Goal: Task Accomplishment & Management: Use online tool/utility

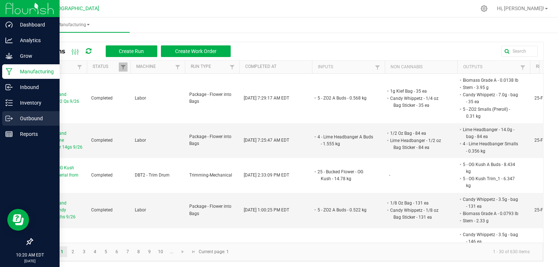
click at [9, 122] on div "Outbound" at bounding box center [30, 118] width 57 height 15
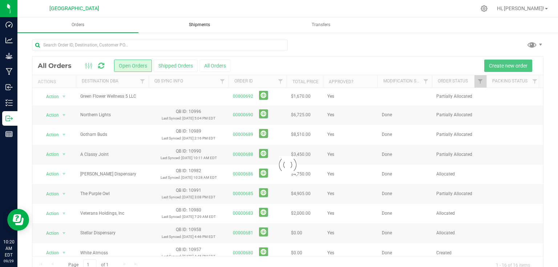
click at [206, 27] on span "Shipments" at bounding box center [199, 25] width 41 height 6
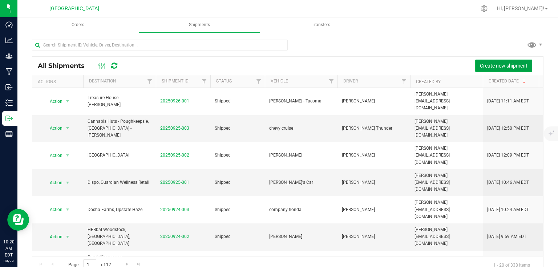
click at [512, 61] on button "Create new shipment" at bounding box center [503, 66] width 57 height 12
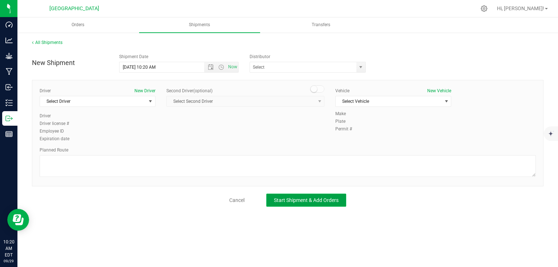
click at [306, 194] on button "Start Shipment & Add Orders" at bounding box center [306, 200] width 80 height 13
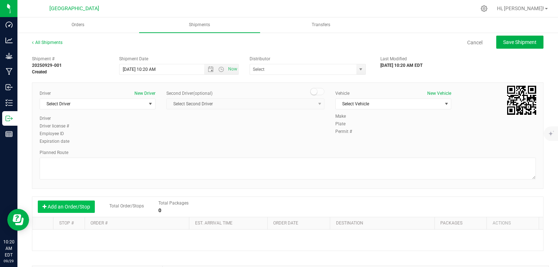
click at [76, 205] on button "Add an Order/Stop" at bounding box center [66, 207] width 57 height 12
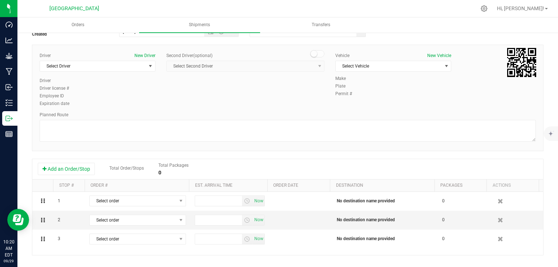
scroll to position [58, 0]
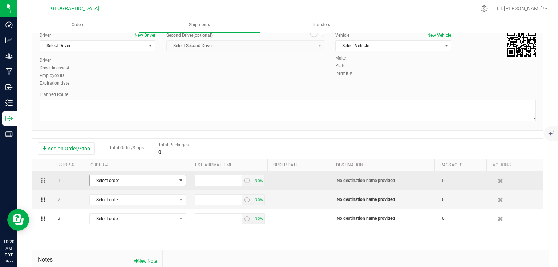
click at [131, 178] on span "Select order" at bounding box center [133, 180] width 87 height 10
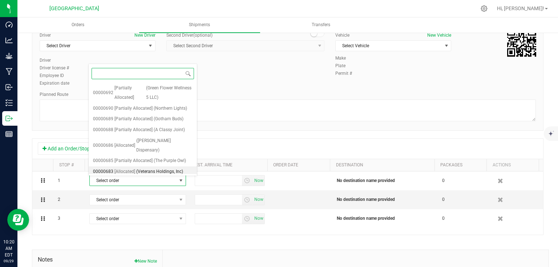
scroll to position [88, 0]
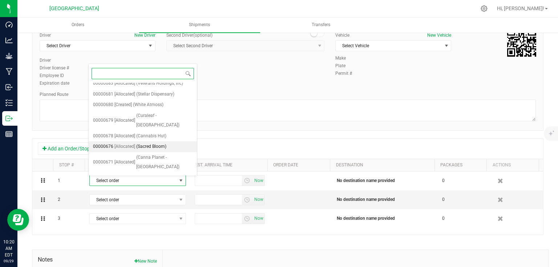
click at [153, 142] on span "(Sacred Bloom)" at bounding box center [151, 146] width 30 height 9
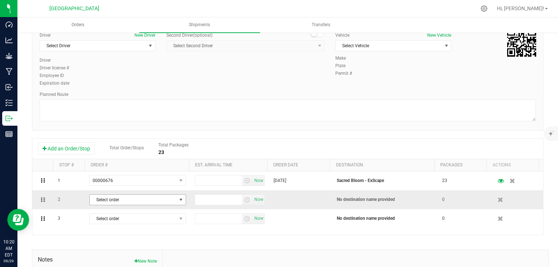
click at [163, 199] on span "Select order" at bounding box center [133, 200] width 87 height 10
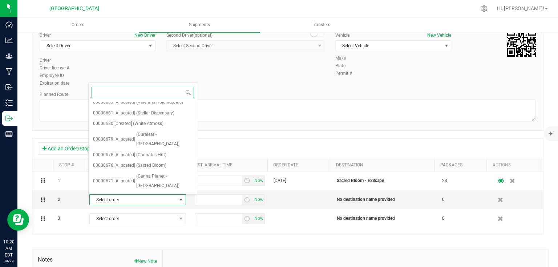
click at [157, 203] on span "(Joint Jungle)" at bounding box center [150, 207] width 28 height 9
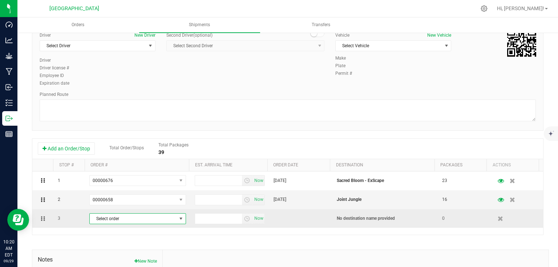
click at [154, 220] on span "Select order" at bounding box center [133, 219] width 87 height 10
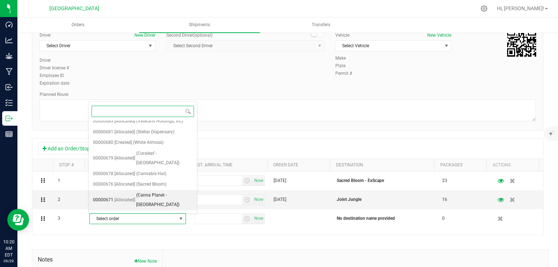
click at [157, 191] on span "(Canna Planet - [GEOGRAPHIC_DATA])" at bounding box center [164, 200] width 56 height 19
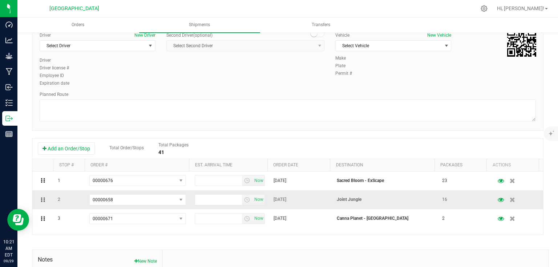
scroll to position [0, 0]
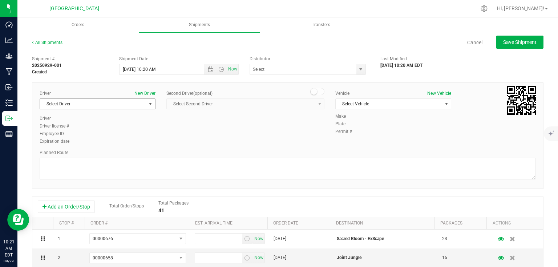
click at [109, 105] on span "Select Driver" at bounding box center [93, 104] width 106 height 10
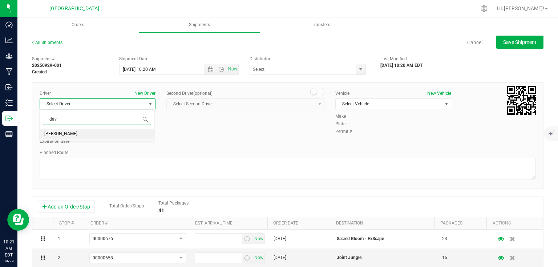
click at [96, 129] on li "[PERSON_NAME]" at bounding box center [97, 134] width 114 height 11
type input "dav"
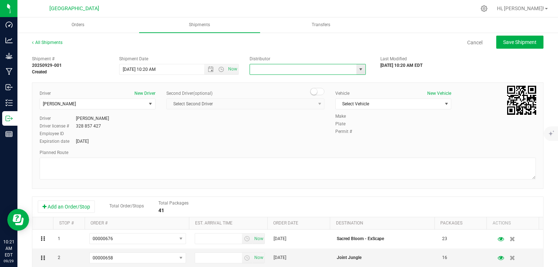
click at [271, 68] on input "text" at bounding box center [301, 69] width 103 height 10
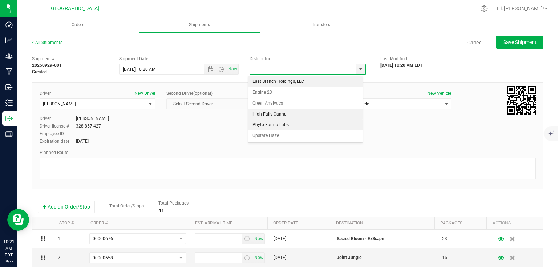
click at [294, 120] on li "Phyto Farma Labs" at bounding box center [305, 125] width 114 height 11
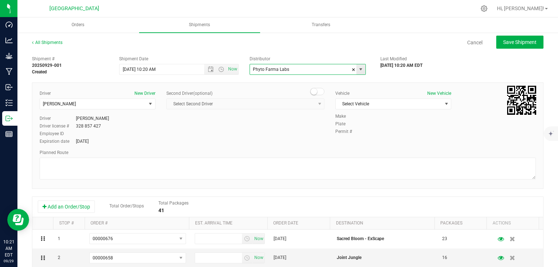
click at [360, 68] on span "select" at bounding box center [361, 69] width 6 height 6
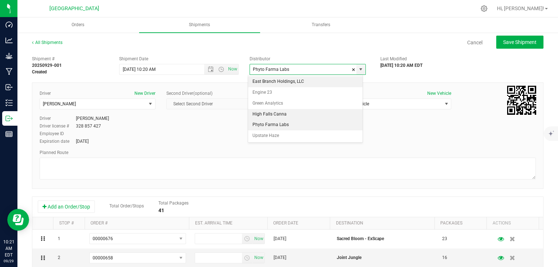
click at [268, 112] on li "High Falls Canna" at bounding box center [305, 114] width 114 height 11
type input "High Falls Canna"
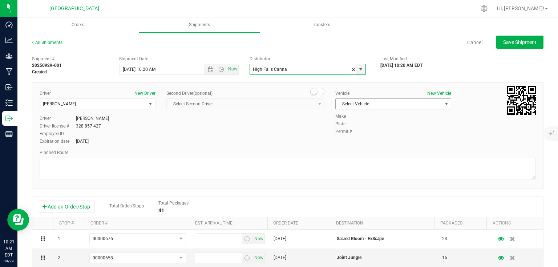
click at [394, 100] on span "Select Vehicle" at bounding box center [389, 104] width 106 height 10
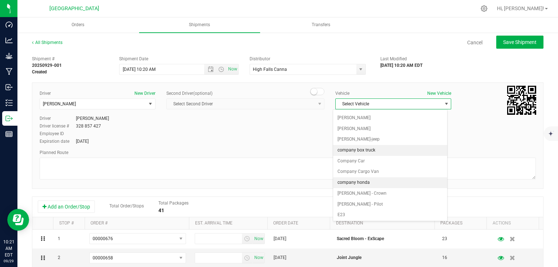
scroll to position [64, 0]
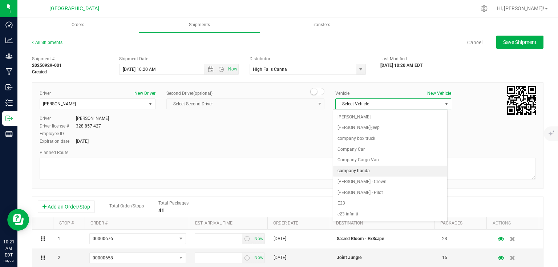
click at [363, 168] on li "company honda" at bounding box center [390, 171] width 114 height 11
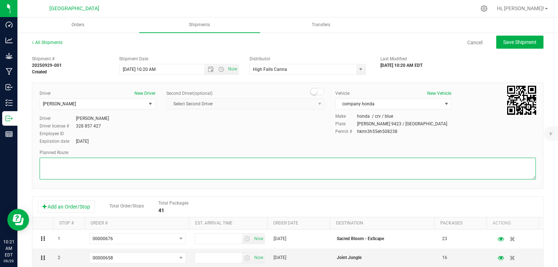
click at [341, 171] on textarea at bounding box center [288, 169] width 496 height 22
type textarea "gps"
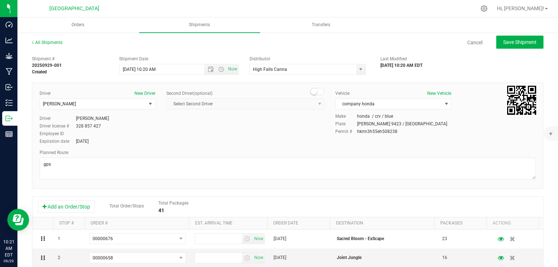
click at [305, 142] on div "Driver New Driver [PERSON_NAME] Select Driver [PERSON_NAME] Driver [PERSON_NAME…" at bounding box center [287, 118] width 507 height 56
click at [503, 44] on span "Save Shipment" at bounding box center [519, 42] width 33 height 6
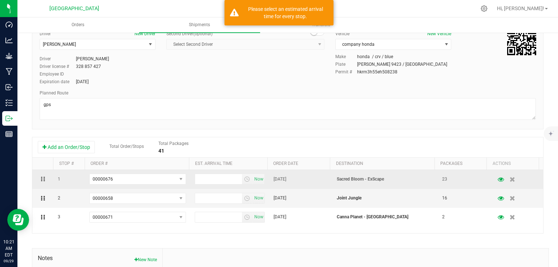
scroll to position [116, 0]
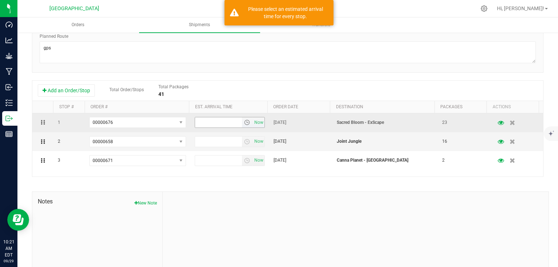
click at [245, 121] on span "select" at bounding box center [247, 123] width 6 height 6
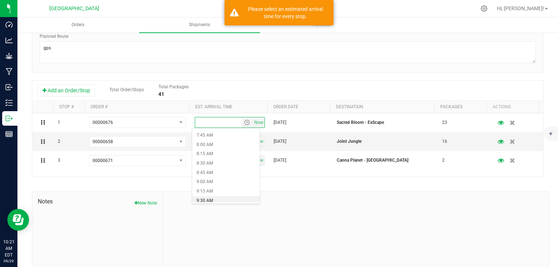
scroll to position [320, 0]
click at [214, 182] on li "9:45 AM" at bounding box center [226, 178] width 68 height 9
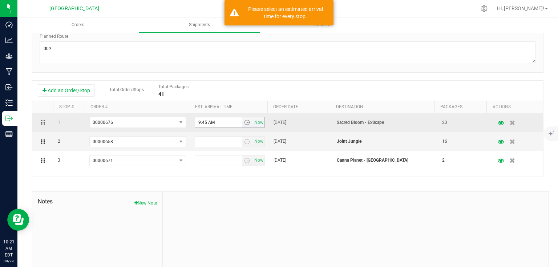
click at [244, 122] on span "select" at bounding box center [247, 123] width 6 height 6
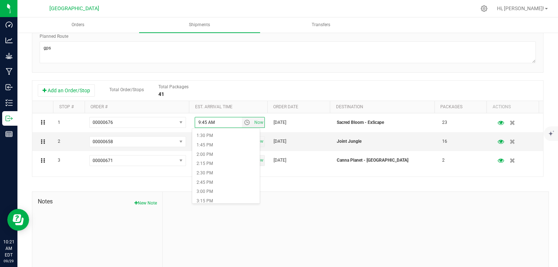
scroll to position [523, 0]
click at [219, 160] on li "2:45 PM" at bounding box center [226, 162] width 68 height 9
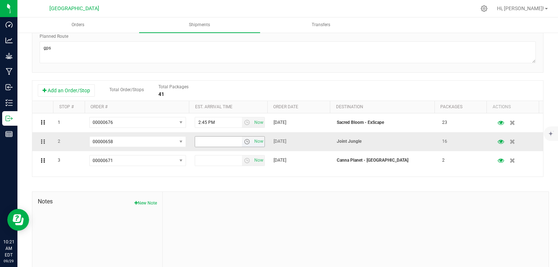
click at [242, 145] on span "select" at bounding box center [247, 142] width 11 height 10
click at [226, 170] on li "12:00 PM" at bounding box center [226, 165] width 68 height 9
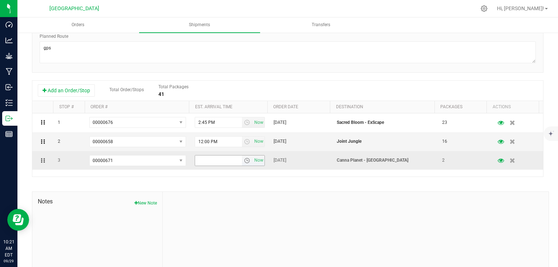
drag, startPoint x: 242, startPoint y: 155, endPoint x: 238, endPoint y: 163, distance: 8.9
click at [242, 155] on span "select" at bounding box center [247, 160] width 11 height 10
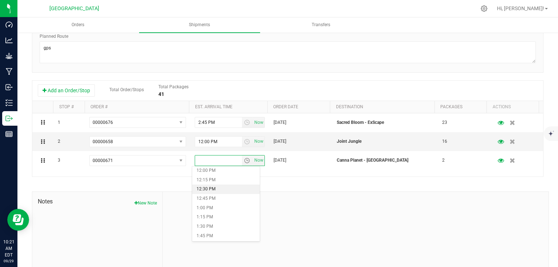
scroll to position [465, 0]
click at [228, 192] on li "1:00 PM" at bounding box center [226, 192] width 68 height 9
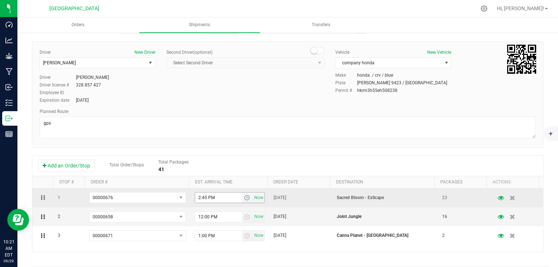
scroll to position [0, 0]
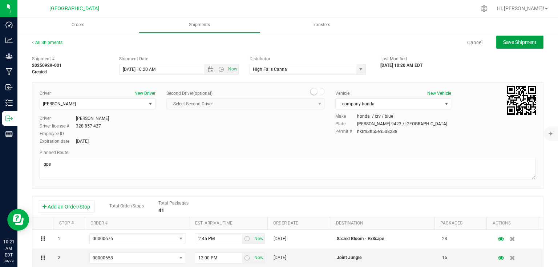
click at [514, 45] on button "Save Shipment" at bounding box center [519, 42] width 47 height 13
type input "[DATE] 2:20 PM"
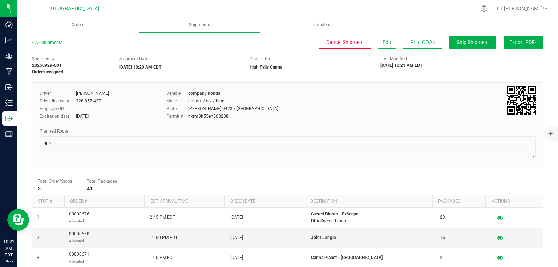
click at [527, 43] on span "Export PDF" at bounding box center [523, 42] width 28 height 6
click at [519, 65] on li "Manifest by Lot" at bounding box center [521, 69] width 73 height 11
click at [457, 42] on span "Ship Shipment" at bounding box center [473, 42] width 32 height 6
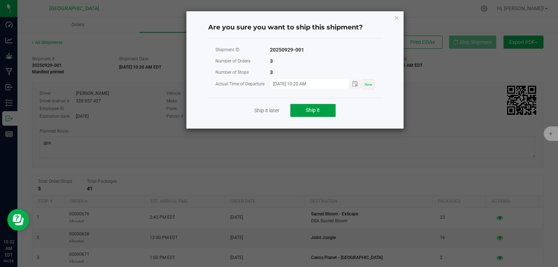
click at [311, 114] on button "Ship it" at bounding box center [312, 110] width 45 height 13
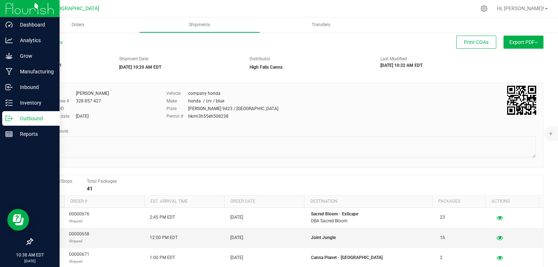
click at [20, 120] on p "Outbound" at bounding box center [35, 118] width 44 height 9
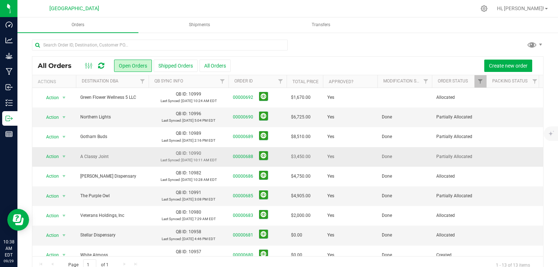
click at [508, 154] on td at bounding box center [513, 157] width 54 height 20
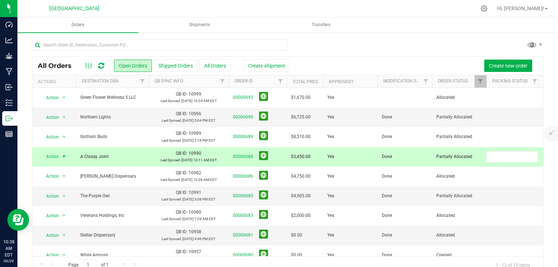
scroll to position [0, 3]
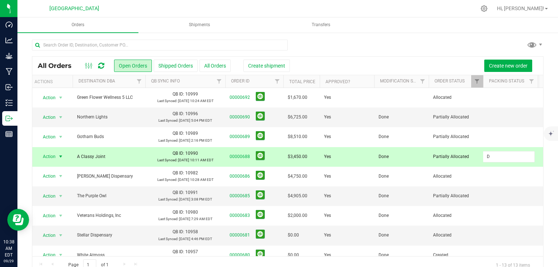
type input "Done"
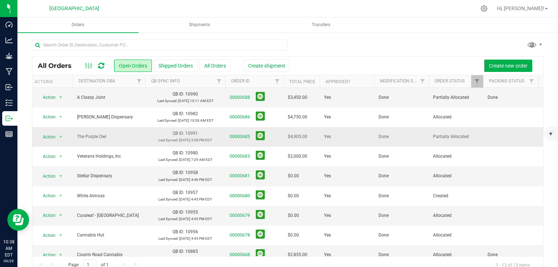
scroll to position [87, 3]
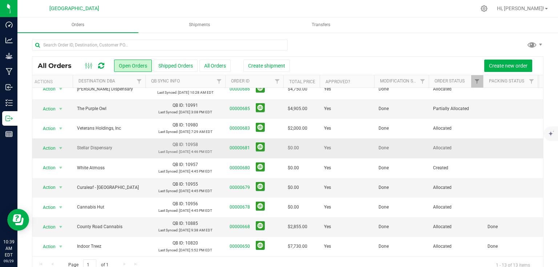
click at [500, 150] on td at bounding box center [510, 148] width 54 height 20
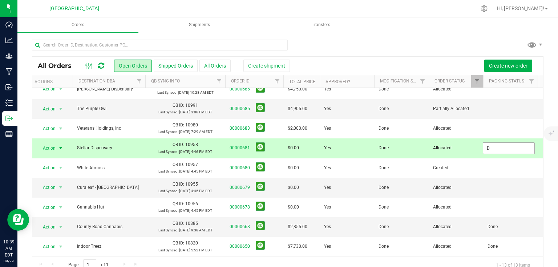
type input "Done"
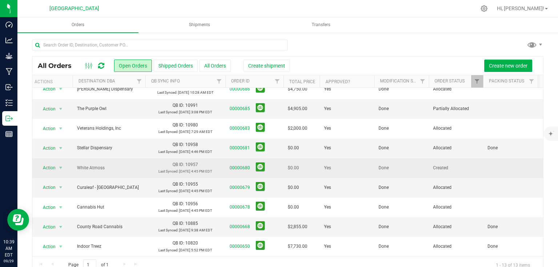
click at [497, 166] on td at bounding box center [510, 168] width 54 height 20
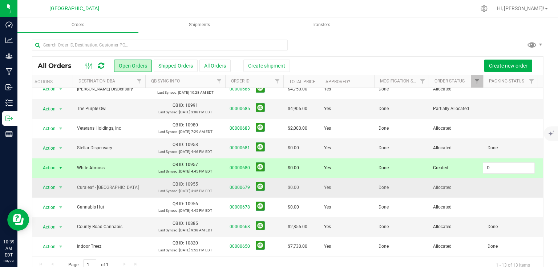
type input "Done"
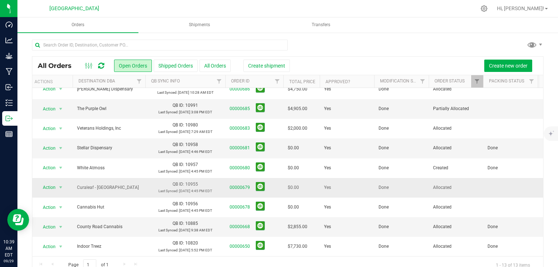
click at [497, 189] on td at bounding box center [510, 188] width 54 height 20
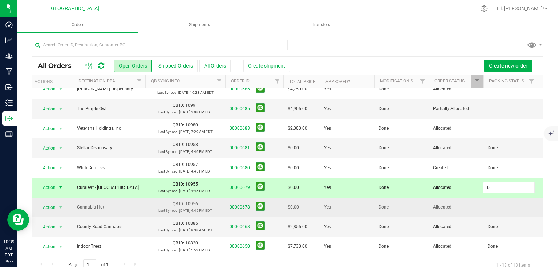
type input "Done"
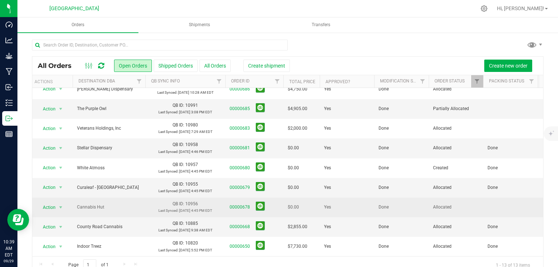
click at [502, 209] on td at bounding box center [510, 208] width 54 height 20
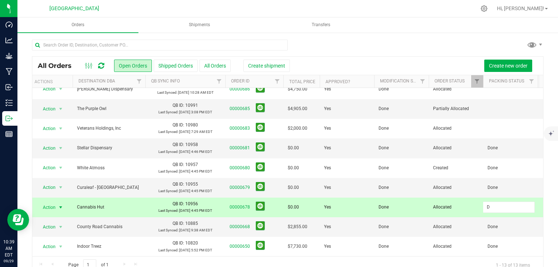
type input "Done"
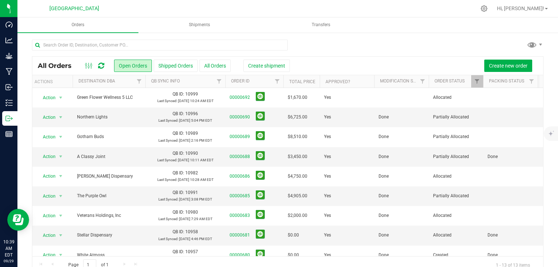
scroll to position [0, 3]
drag, startPoint x: 471, startPoint y: 195, endPoint x: 403, endPoint y: 34, distance: 174.7
click at [403, 34] on div "All Orders Open Orders Shipped Orders All Orders Create shipment Create new ord…" at bounding box center [287, 156] width 541 height 249
drag, startPoint x: 442, startPoint y: 162, endPoint x: 366, endPoint y: 34, distance: 149.0
click at [366, 34] on div "All Orders Open Orders Shipped Orders All Orders Create shipment Create new ord…" at bounding box center [287, 156] width 541 height 249
